Goal: Information Seeking & Learning: Compare options

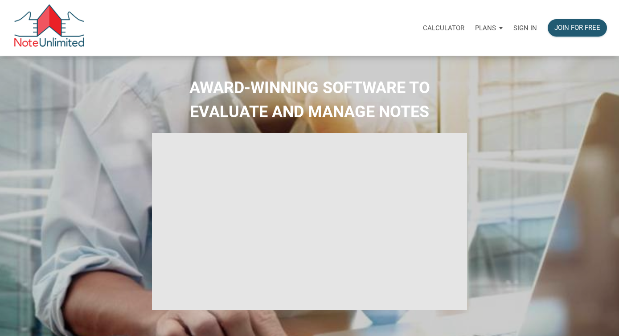
type input "Introduction to new features"
select select
click at [488, 26] on p "Plans" at bounding box center [485, 28] width 21 height 8
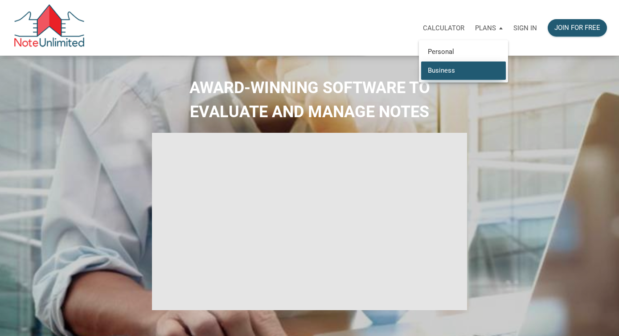
click at [436, 69] on link "Business" at bounding box center [463, 70] width 85 height 18
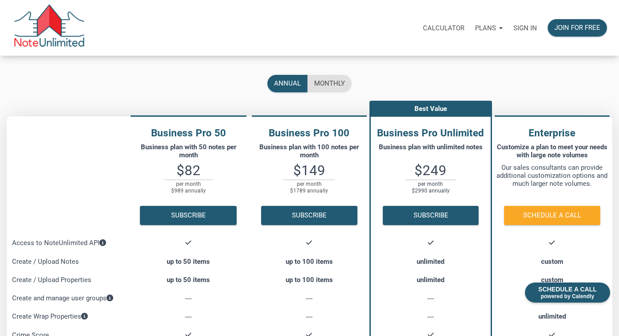
click at [484, 28] on p "Plans" at bounding box center [485, 28] width 21 height 8
click at [456, 48] on link "Personal" at bounding box center [463, 52] width 85 height 18
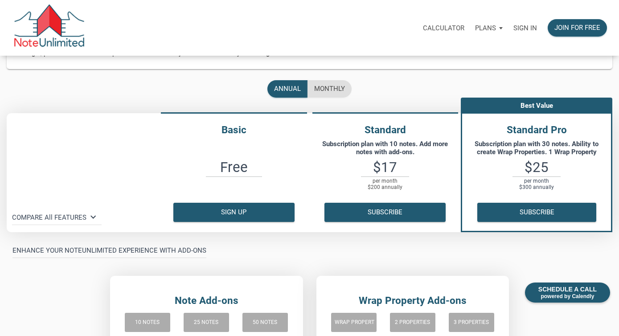
scroll to position [91, 0]
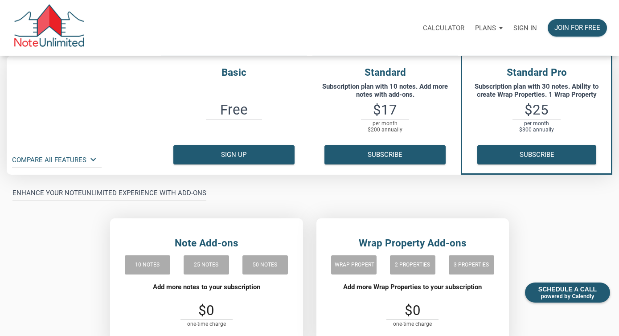
click at [89, 161] on icon "keyboard_arrow_down" at bounding box center [93, 159] width 11 height 11
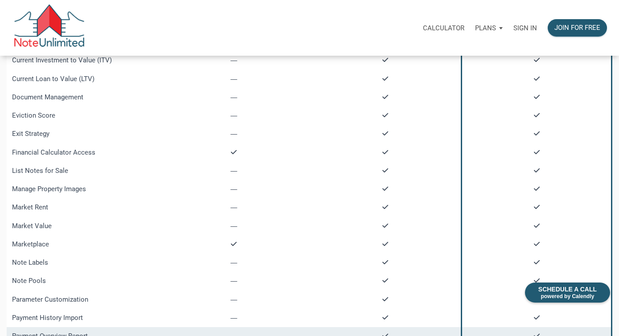
scroll to position [209, 0]
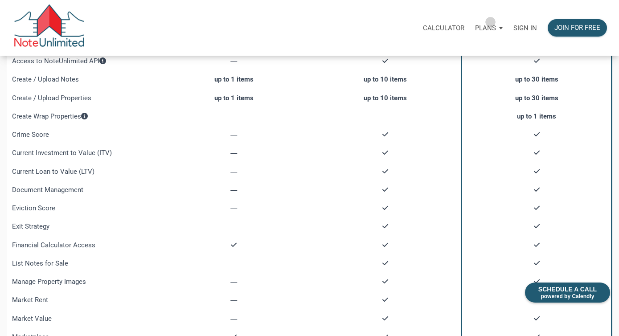
click at [491, 22] on div "Plans" at bounding box center [489, 28] width 38 height 27
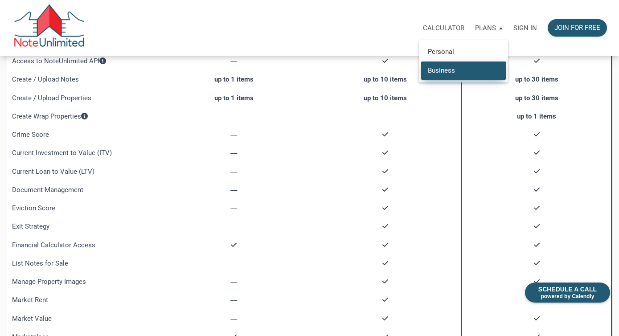
click at [448, 69] on link "Business" at bounding box center [463, 70] width 85 height 18
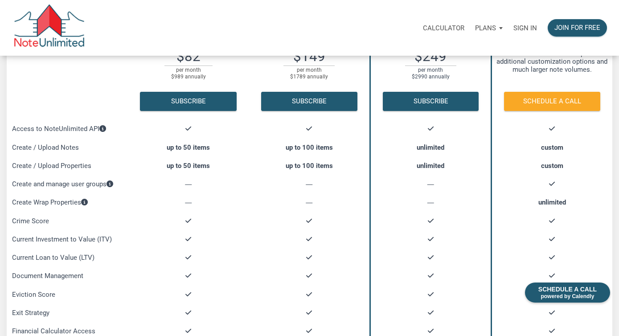
scroll to position [46, 0]
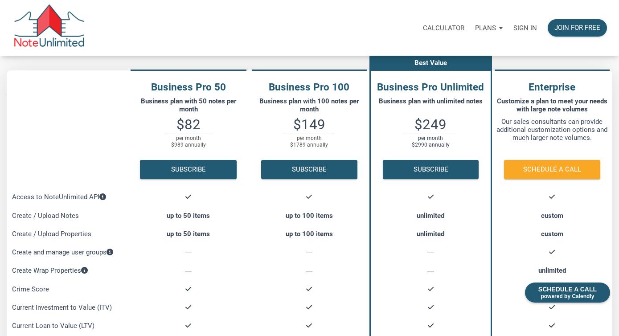
click at [486, 27] on p "Plans" at bounding box center [485, 28] width 21 height 8
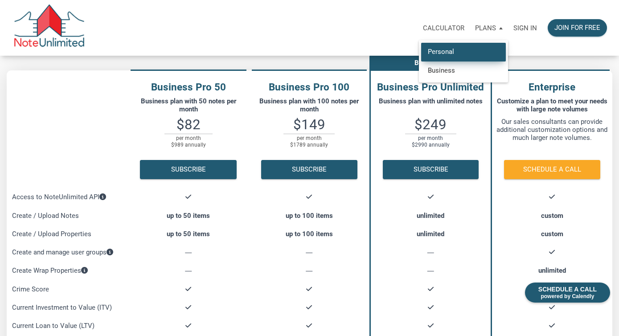
click at [449, 56] on link "Personal" at bounding box center [463, 52] width 85 height 18
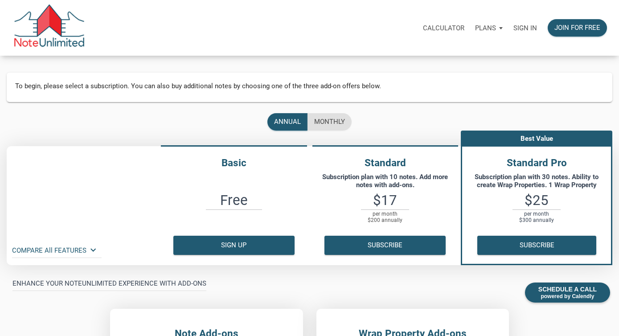
click at [92, 249] on icon "keyboard_arrow_down" at bounding box center [93, 250] width 11 height 11
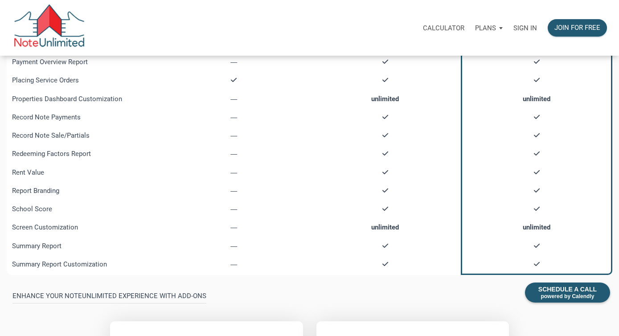
scroll to position [581, 0]
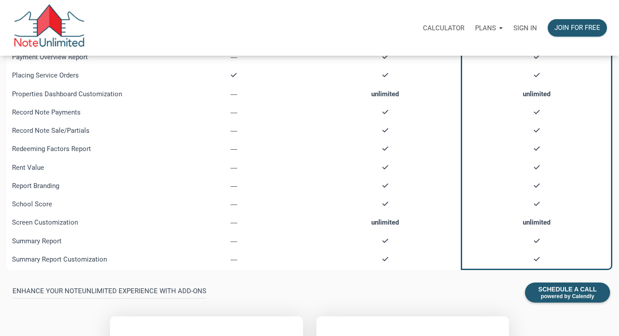
click at [493, 30] on p "Plans" at bounding box center [485, 28] width 21 height 8
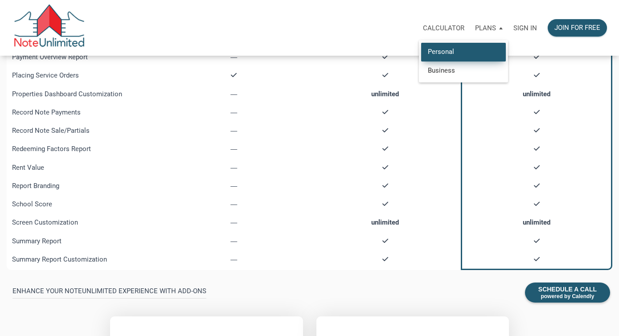
click at [446, 54] on link "Personal" at bounding box center [463, 52] width 85 height 18
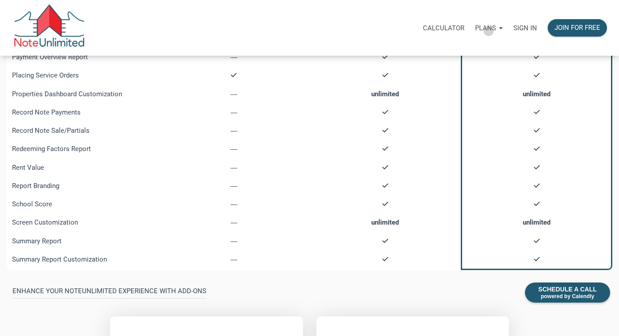
click at [489, 31] on p "Plans" at bounding box center [485, 28] width 21 height 8
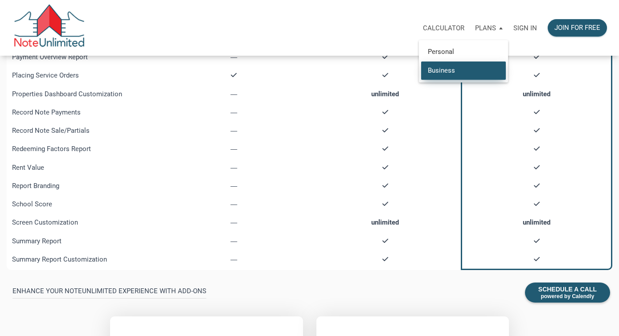
click at [474, 62] on link "Business" at bounding box center [463, 70] width 85 height 18
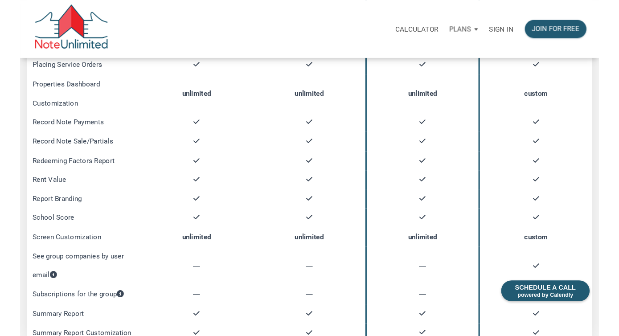
scroll to position [567, 0]
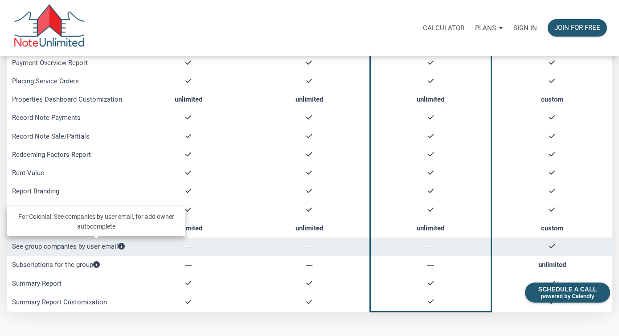
click at [124, 247] on icon at bounding box center [121, 246] width 7 height 7
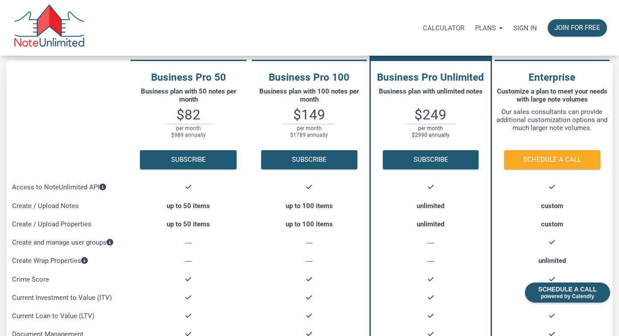
scroll to position [0, 0]
